Goal: Check status: Check status

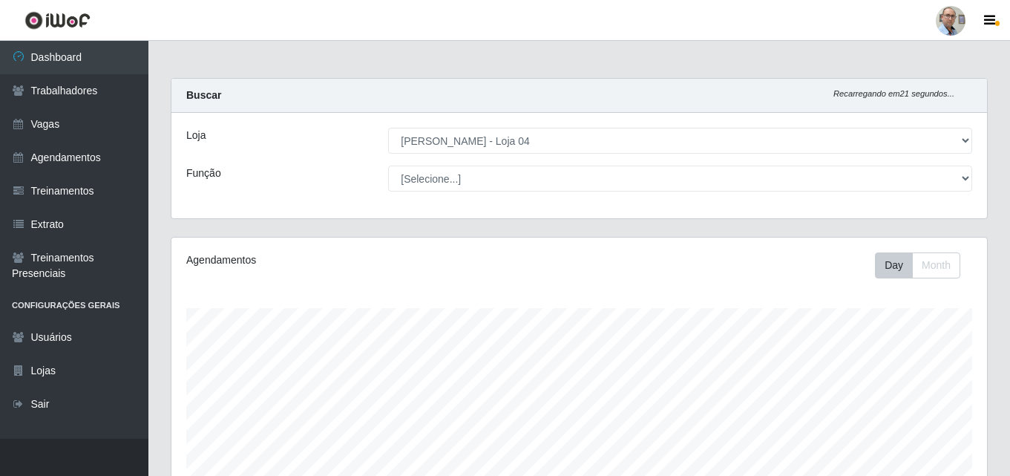
select select "251"
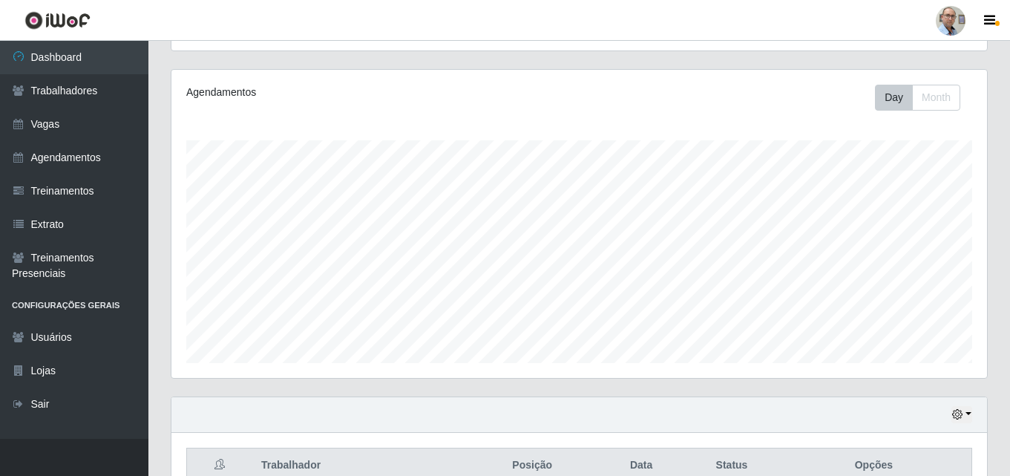
scroll to position [74, 0]
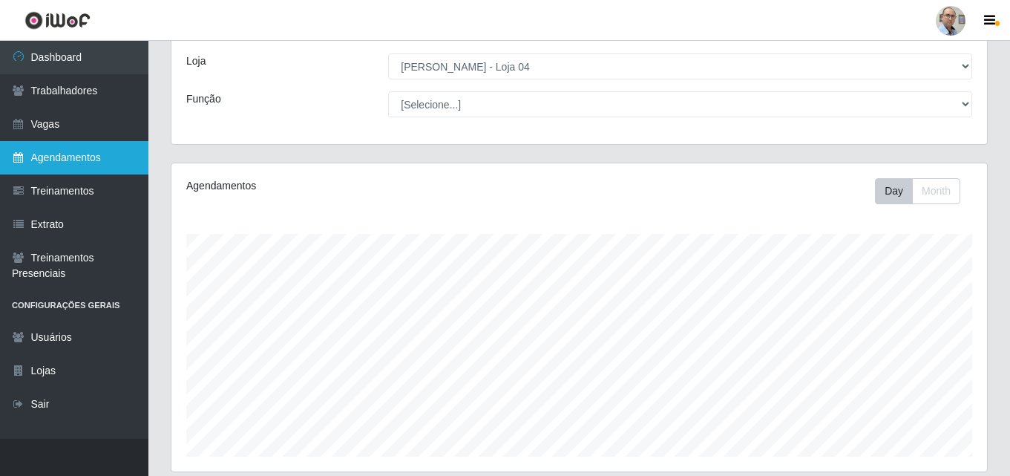
click at [72, 155] on link "Agendamentos" at bounding box center [74, 157] width 148 height 33
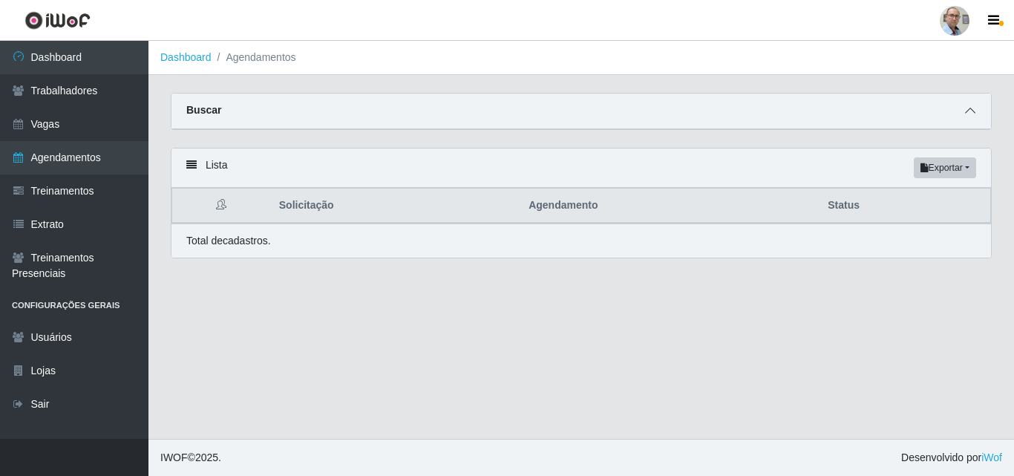
click at [968, 111] on icon at bounding box center [970, 110] width 10 height 10
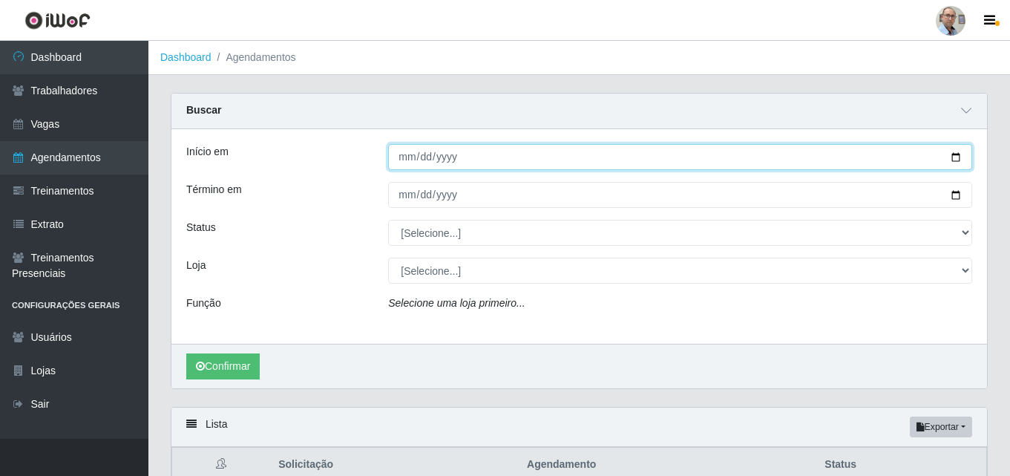
click at [957, 155] on input "Início em" at bounding box center [680, 157] width 584 height 26
type input "[DATE]"
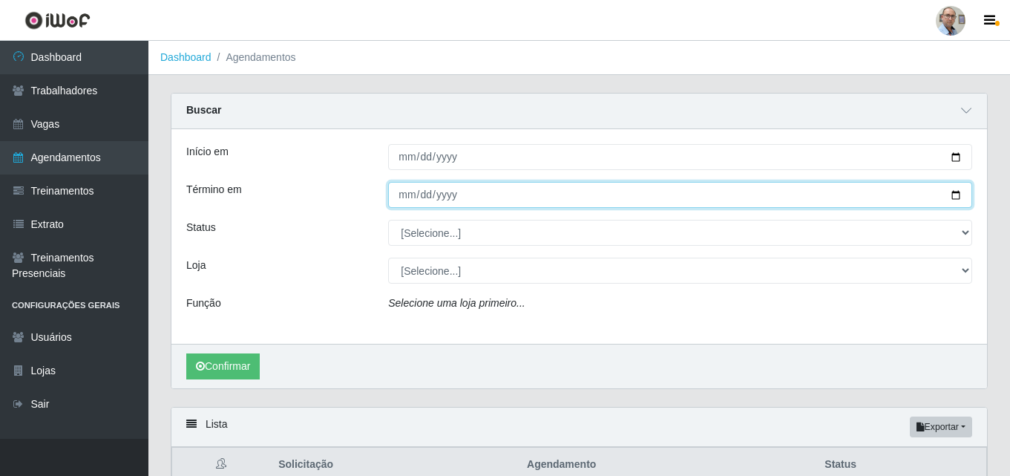
click at [957, 197] on input "Término em" at bounding box center [680, 195] width 584 height 26
type input "[DATE]"
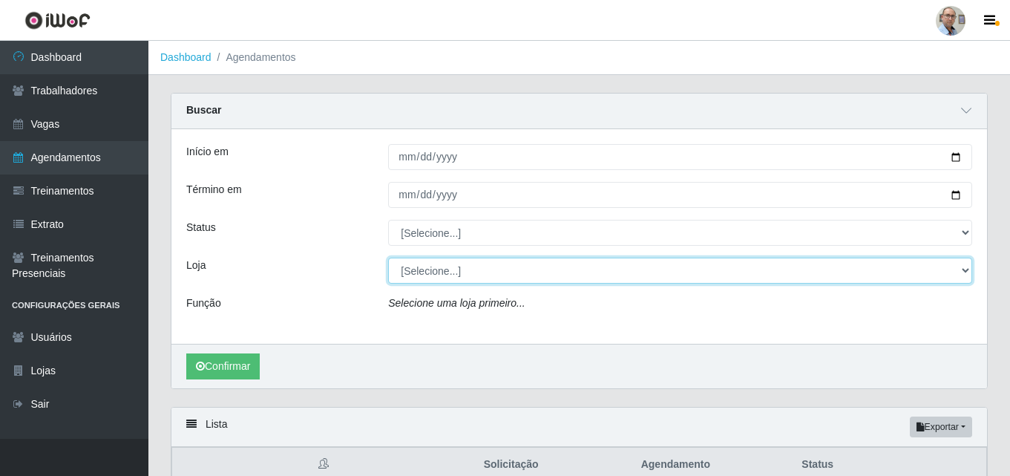
click at [966, 272] on select "[Selecione...] Mar Vermelho - Loja 04" at bounding box center [680, 271] width 584 height 26
select select "251"
click at [388, 258] on select "[Selecione...] Mar Vermelho - Loja 04" at bounding box center [680, 271] width 584 height 26
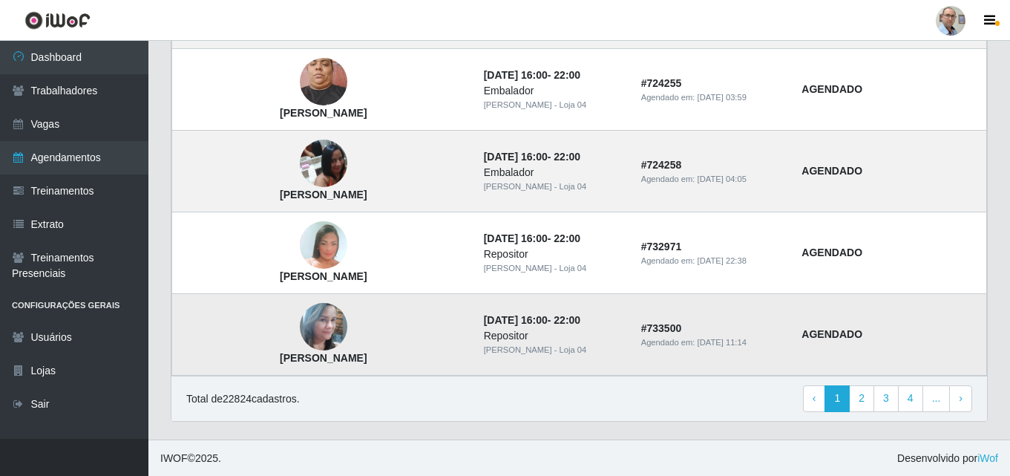
scroll to position [1337, 0]
click at [864, 394] on link "2" at bounding box center [861, 397] width 25 height 27
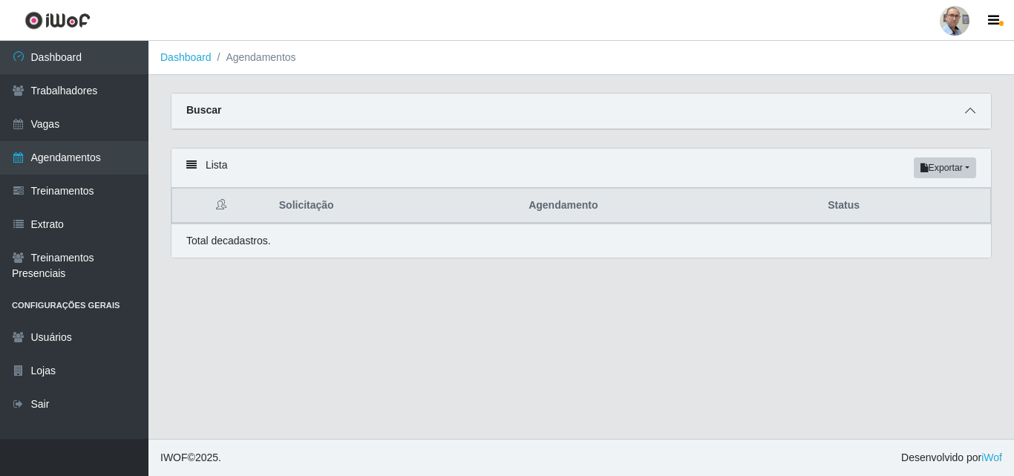
click at [967, 108] on icon at bounding box center [970, 110] width 10 height 10
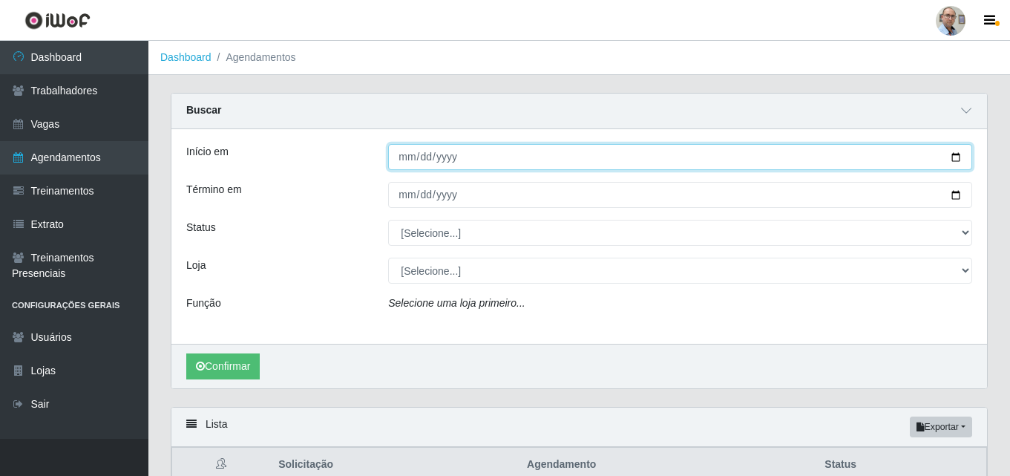
click at [954, 156] on input "Início em" at bounding box center [680, 157] width 584 height 26
type input "[DATE]"
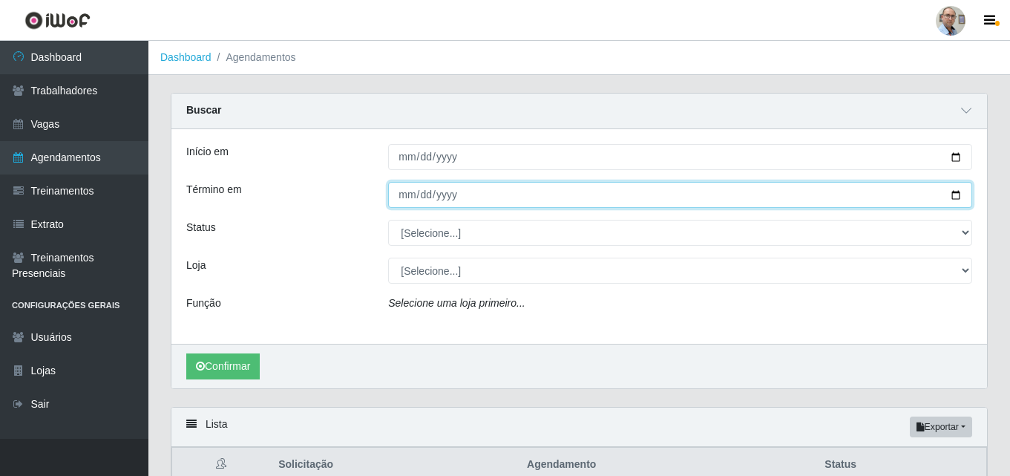
click at [952, 193] on input "Término em" at bounding box center [680, 195] width 584 height 26
type input "[DATE]"
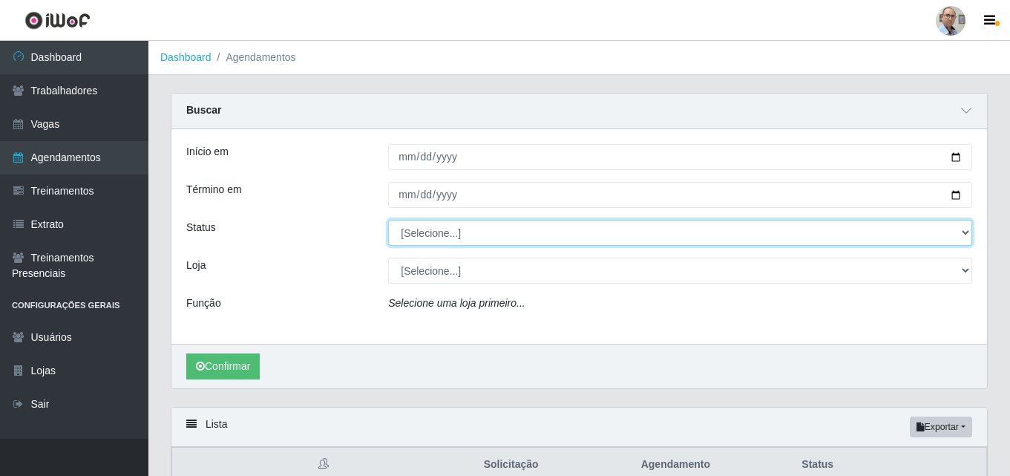
click at [960, 234] on select "[Selecione...] AGENDADO AGUARDANDO LIBERAR EM ANDAMENTO EM REVISÃO FINALIZADO C…" at bounding box center [680, 233] width 584 height 26
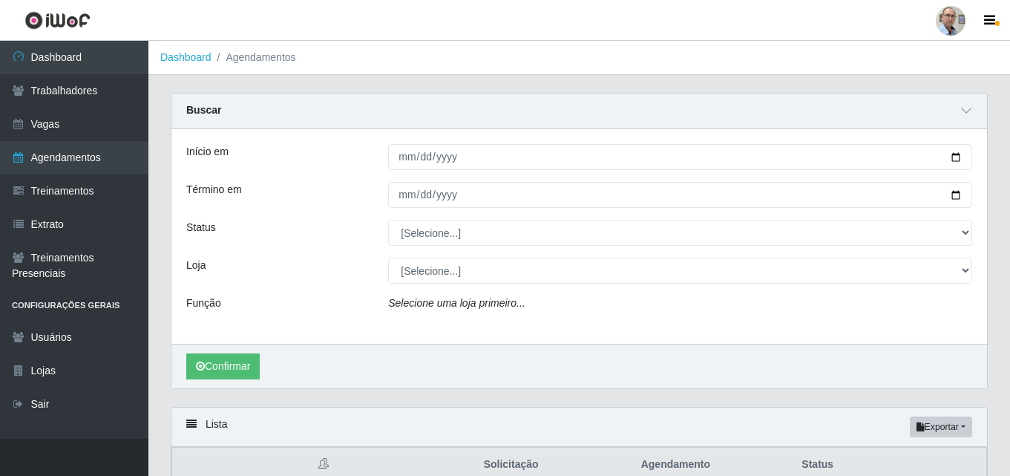
click at [247, 263] on div "Loja" at bounding box center [276, 271] width 202 height 26
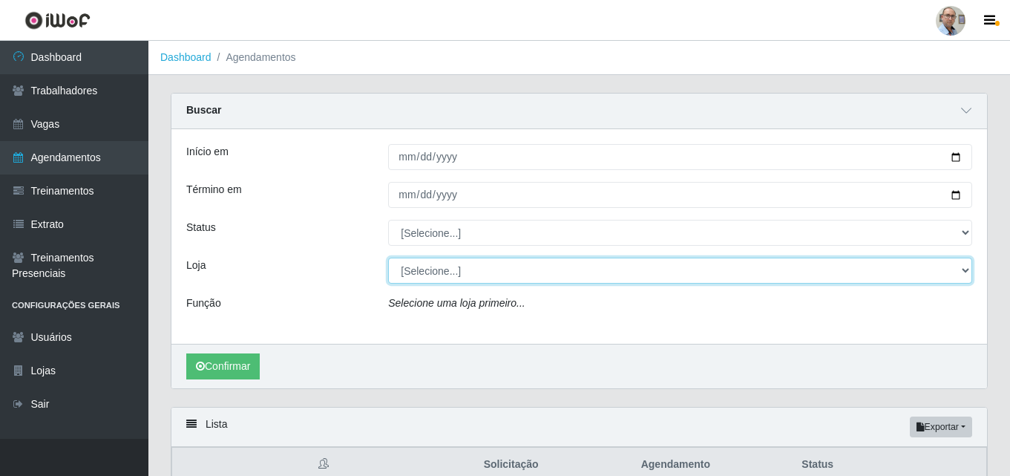
click at [488, 272] on select "[Selecione...] Mar Vermelho - Loja 04" at bounding box center [680, 271] width 584 height 26
select select "251"
click at [388, 258] on select "[Selecione...] Mar Vermelho - Loja 04" at bounding box center [680, 271] width 584 height 26
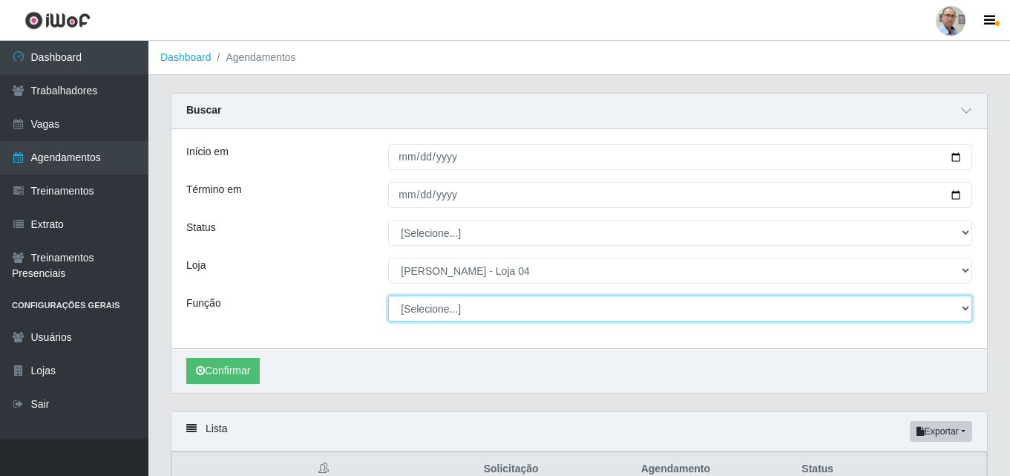
click at [968, 312] on select "[Selecione...] ASG ASG + ASG ++ Auxiliar de Depósito Auxiliar de Depósito + Aux…" at bounding box center [680, 308] width 584 height 26
click at [388, 296] on select "[Selecione...] ASG ASG + ASG ++ Auxiliar de Depósito Auxiliar de Depósito + Aux…" at bounding box center [680, 308] width 584 height 26
click at [957, 314] on select "[Selecione...] ASG ASG + ASG ++ Auxiliar de Depósito Auxiliar de Depósito + Aux…" at bounding box center [680, 308] width 584 height 26
select select "24"
click at [388, 296] on select "[Selecione...] ASG ASG + ASG ++ Auxiliar de Depósito Auxiliar de Depósito + Aux…" at bounding box center [680, 308] width 584 height 26
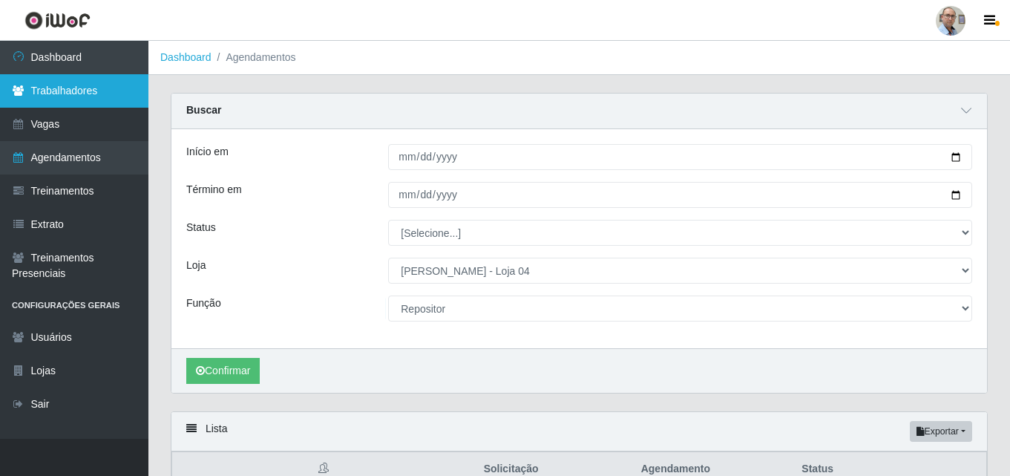
click at [75, 96] on link "Trabalhadores" at bounding box center [74, 90] width 148 height 33
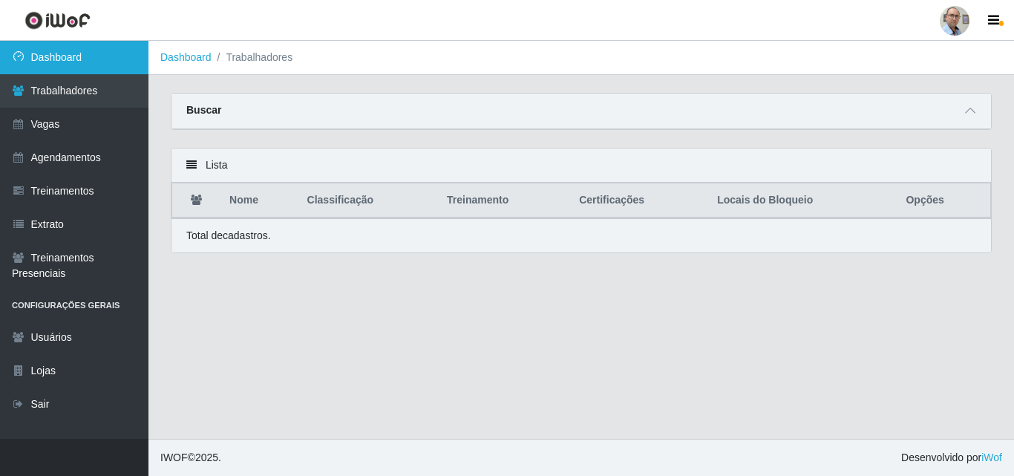
click at [85, 49] on link "Dashboard" at bounding box center [74, 57] width 148 height 33
